Goal: Find specific page/section: Find specific page/section

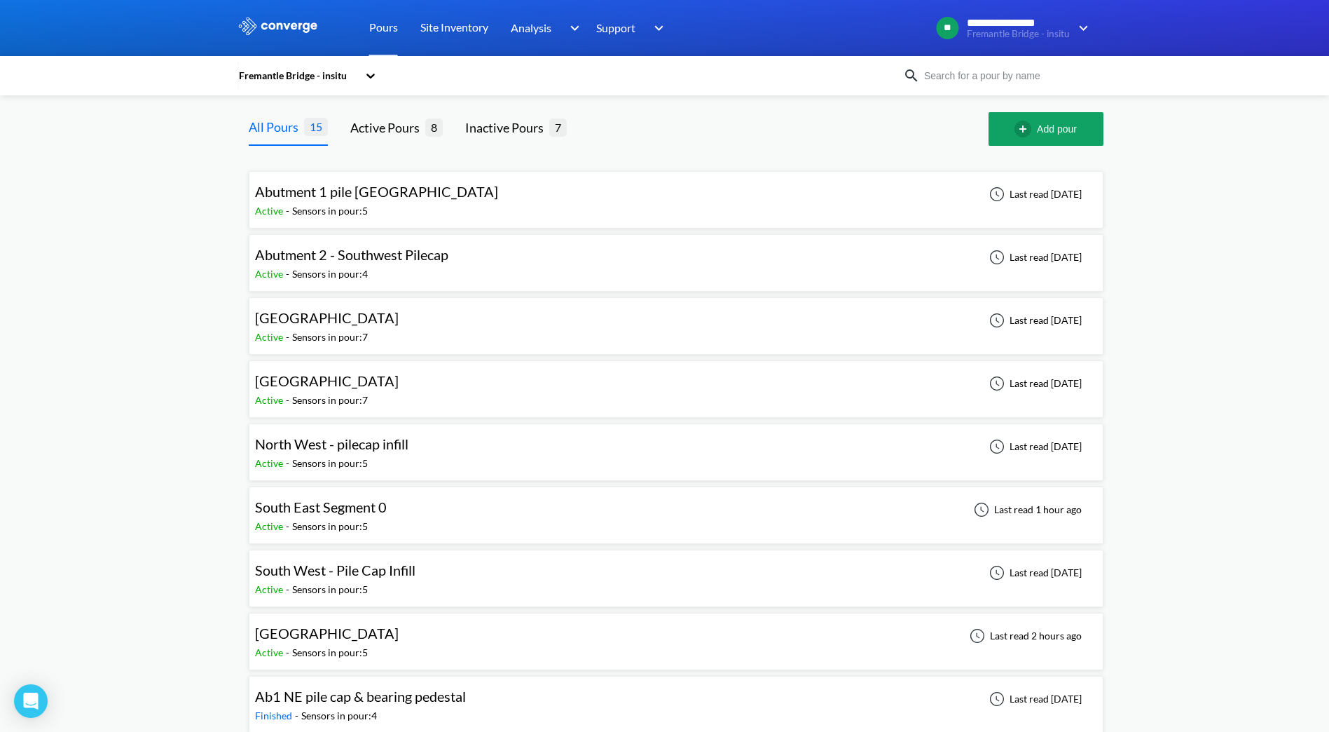
drag, startPoint x: 0, startPoint y: 0, endPoint x: 370, endPoint y: 510, distance: 630.2
click at [370, 510] on span "South East Segment 0" at bounding box center [321, 506] width 132 height 17
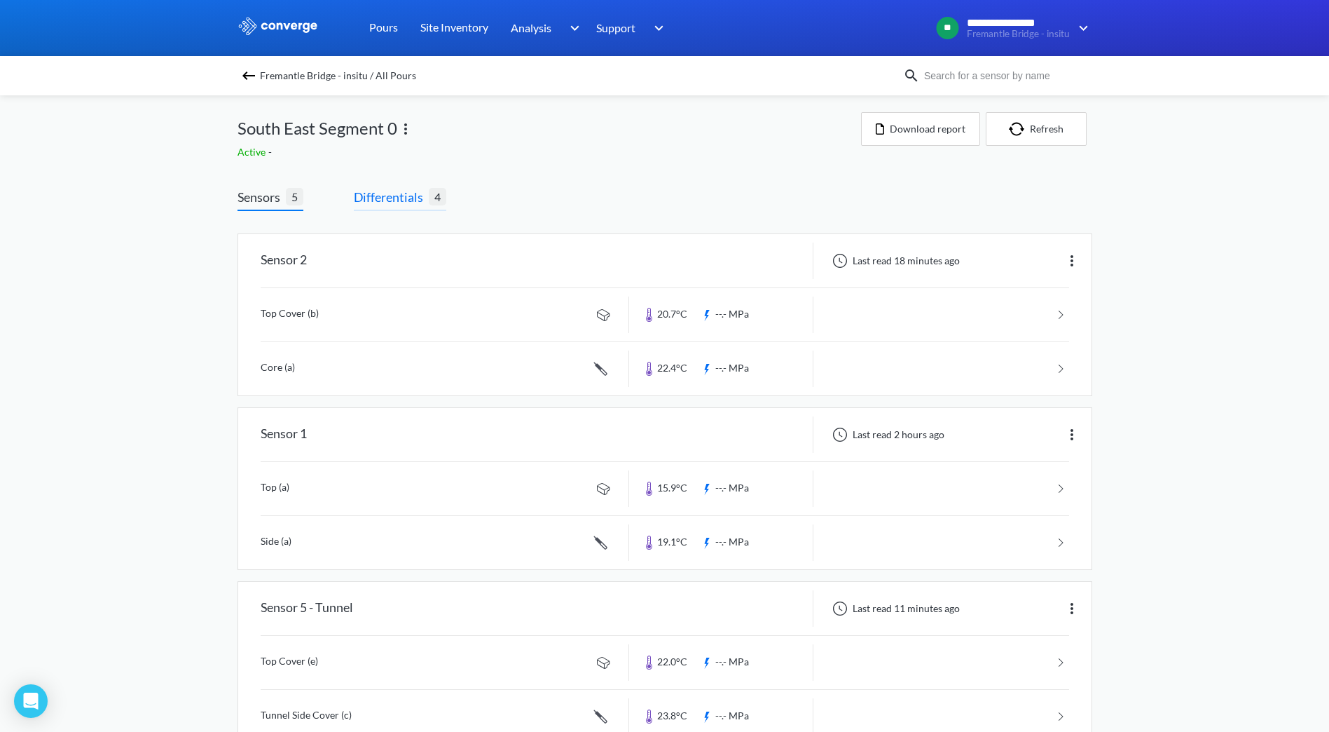
click at [395, 204] on span "Differentials" at bounding box center [391, 197] width 75 height 20
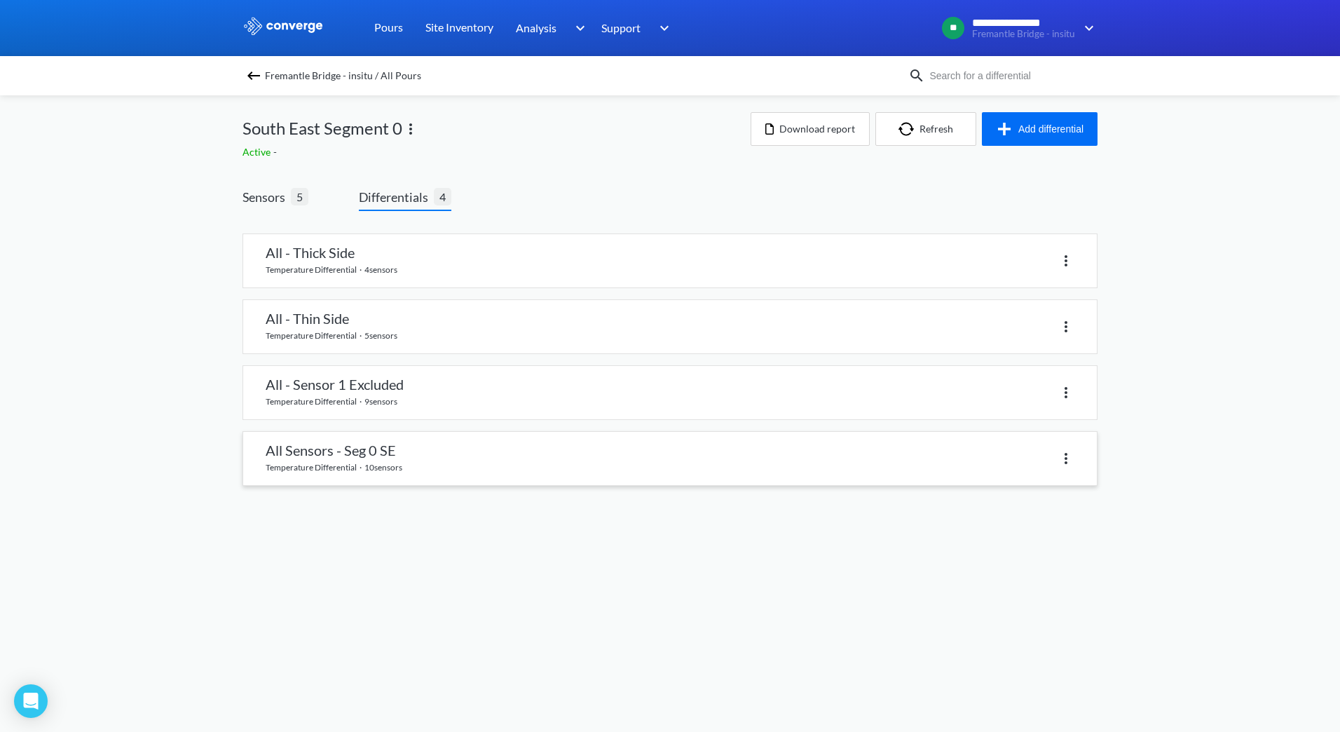
click at [363, 463] on link at bounding box center [669, 458] width 853 height 53
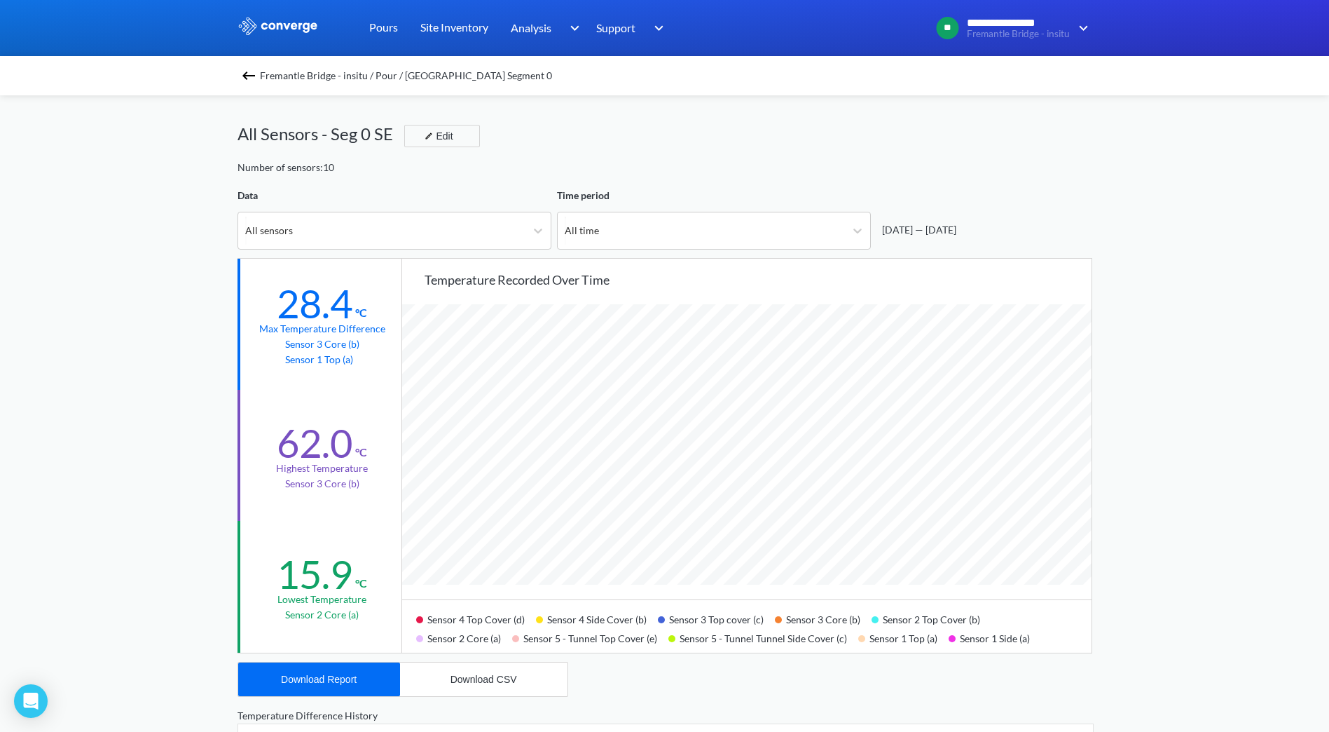
scroll to position [1174, 1329]
click at [389, 27] on link "Pours" at bounding box center [383, 28] width 29 height 56
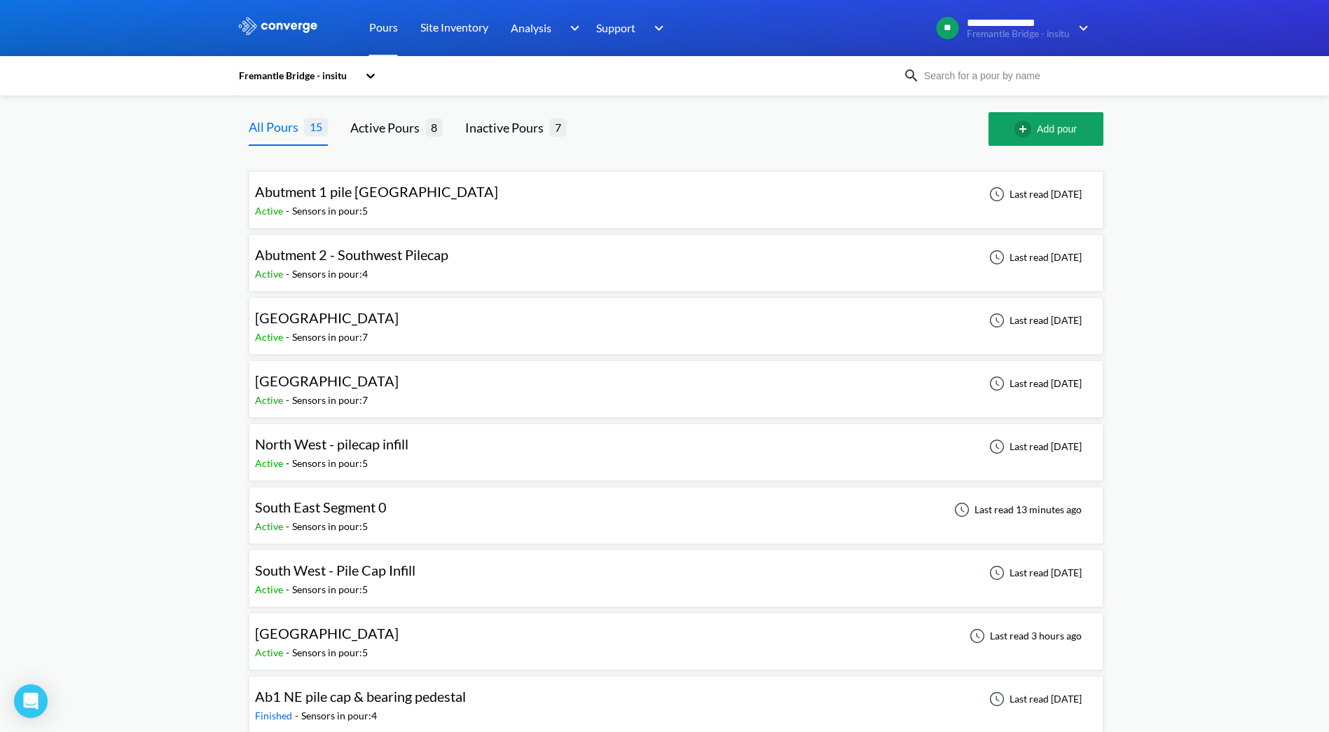
click at [375, 509] on span "South East Segment 0" at bounding box center [321, 506] width 132 height 17
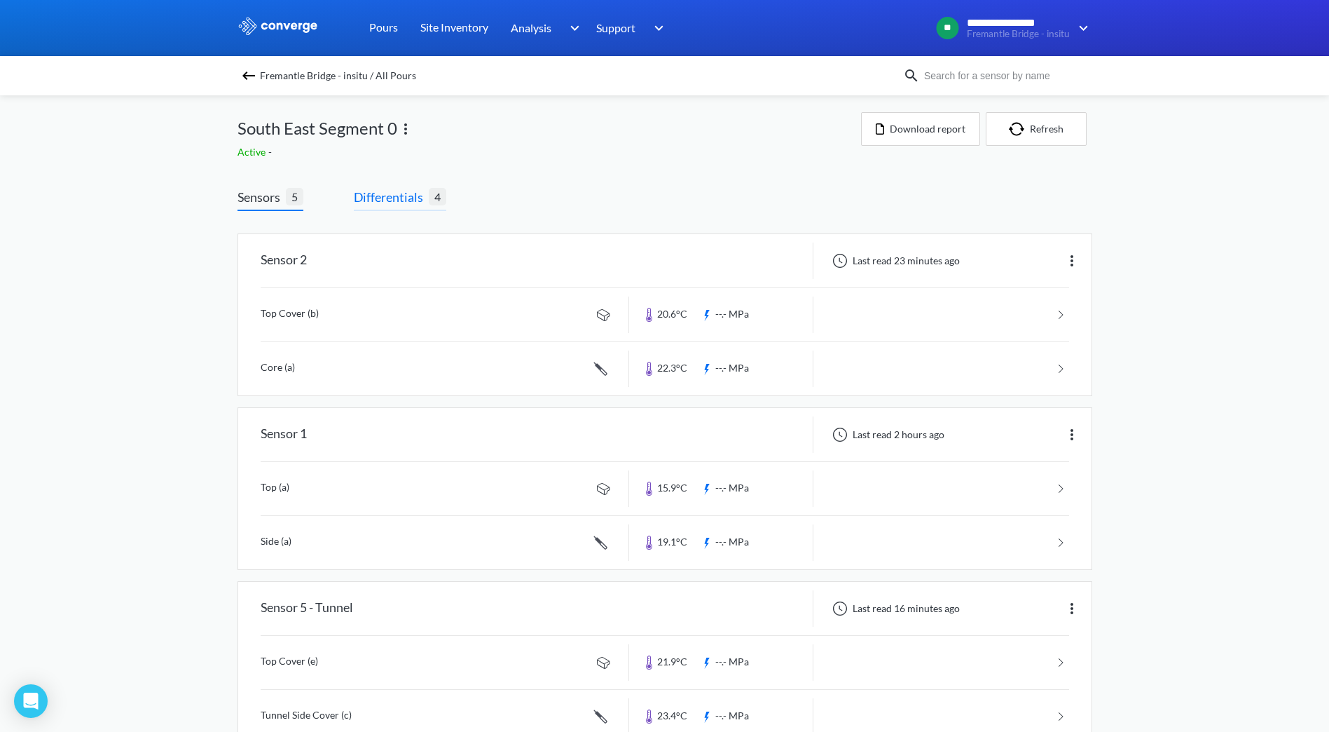
click at [385, 200] on span "Differentials" at bounding box center [391, 197] width 75 height 20
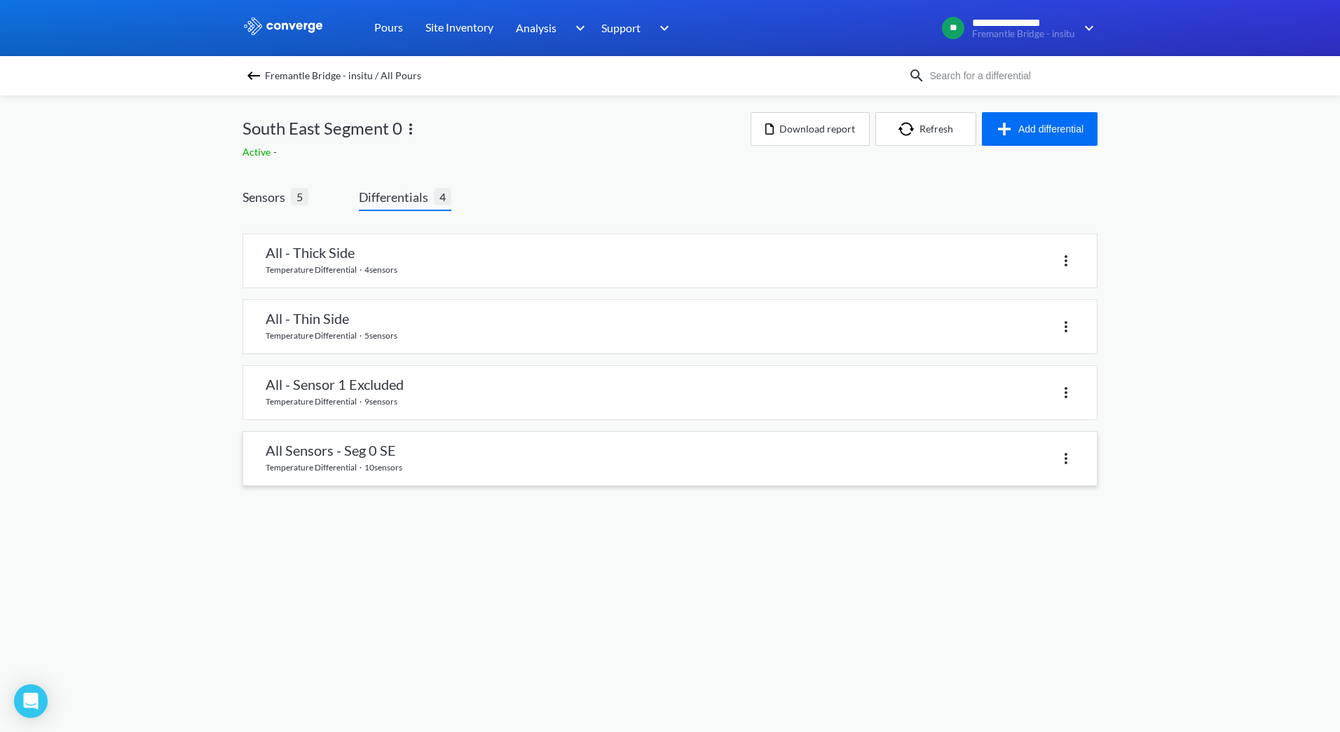
click at [380, 451] on link at bounding box center [669, 458] width 853 height 53
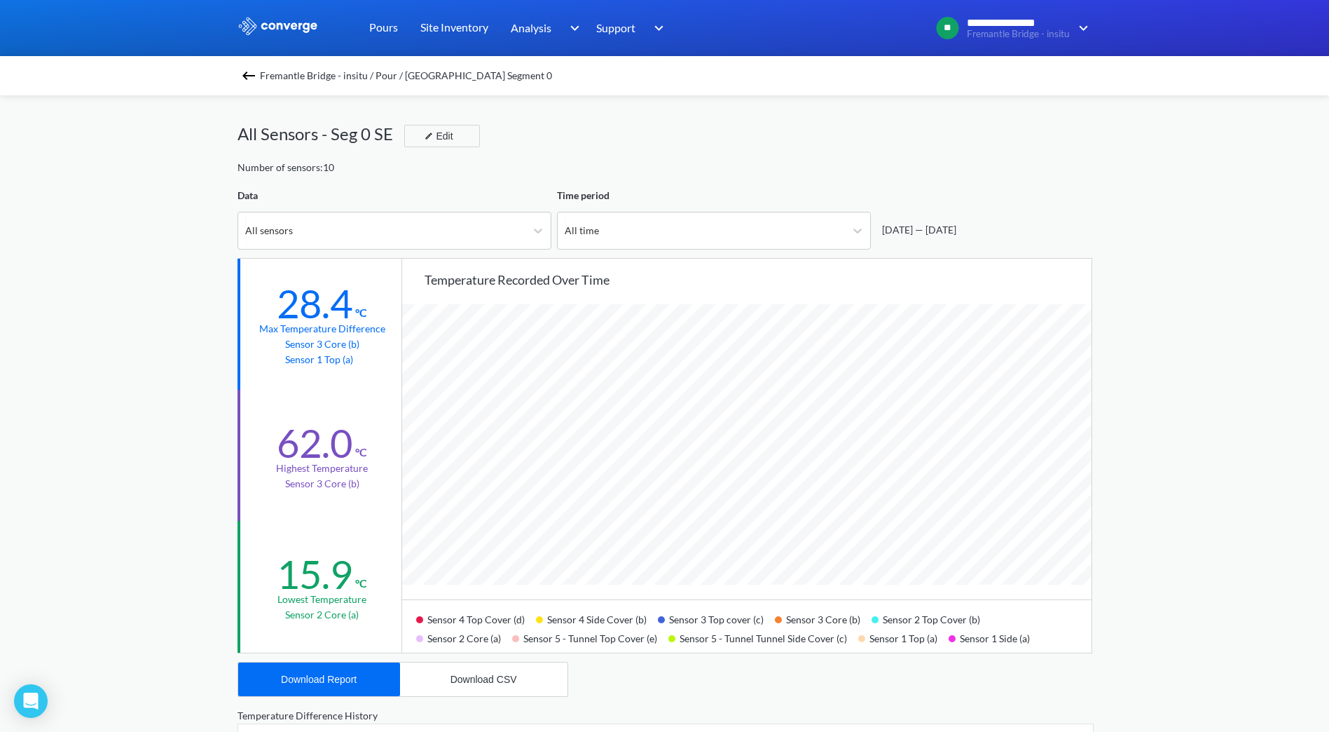
scroll to position [1174, 1329]
click at [379, 29] on link "Pours" at bounding box center [383, 28] width 29 height 56
